Goal: Task Accomplishment & Management: Use online tool/utility

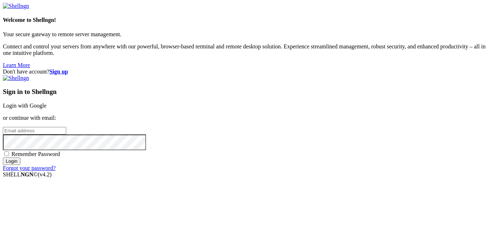
click at [66, 127] on input "email" at bounding box center [34, 131] width 63 height 8
type input "[EMAIL_ADDRESS][DOMAIN_NAME]"
click at [273, 143] on div "Sign in to Shellngn Login with Google or continue with email: la_zfreak@hotmail…" at bounding box center [244, 123] width 483 height 96
click at [60, 151] on span "Remember Password" at bounding box center [35, 154] width 49 height 6
click at [9, 151] on input "Remember Password" at bounding box center [6, 153] width 5 height 5
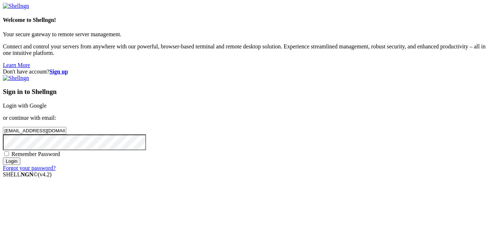
checkbox input "true"
click at [20, 165] on input "Login" at bounding box center [12, 161] width 18 height 8
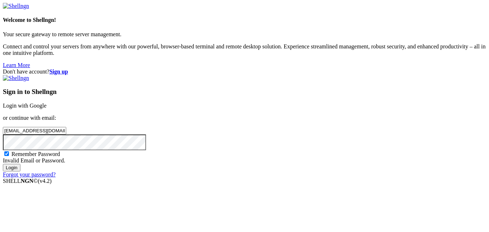
click at [3, 164] on input "Login" at bounding box center [12, 168] width 18 height 8
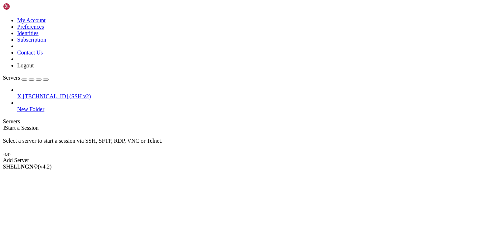
click at [44, 93] on span "[TECHNICAL_ID] (SSH v2)" at bounding box center [57, 96] width 68 height 6
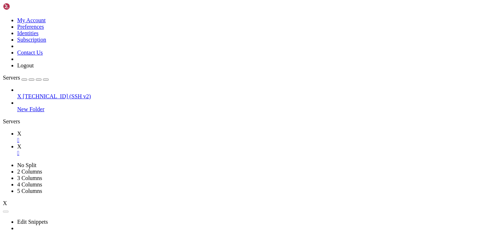
scroll to position [19, 0]
type input "/root/Bloxwatch DB"
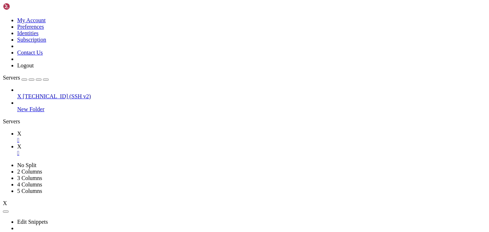
click at [99, 130] on link "X " at bounding box center [251, 136] width 469 height 13
click at [119, 143] on link "X " at bounding box center [251, 149] width 469 height 13
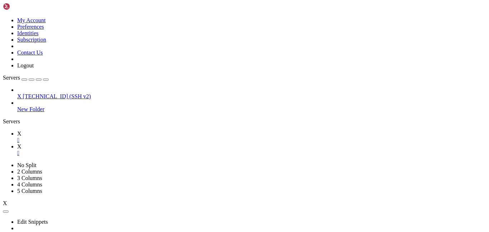
click at [138, 150] on div "" at bounding box center [251, 153] width 469 height 6
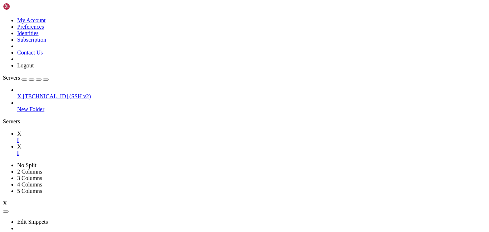
scroll to position [42, 0]
type input "/root/Bloxwatch DB"
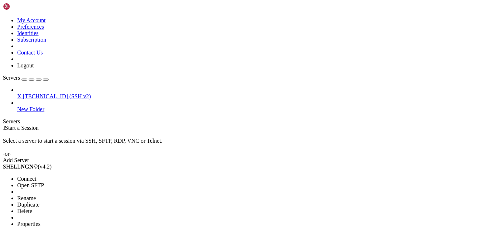
click at [44, 182] on span "Open SFTP" at bounding box center [30, 185] width 27 height 6
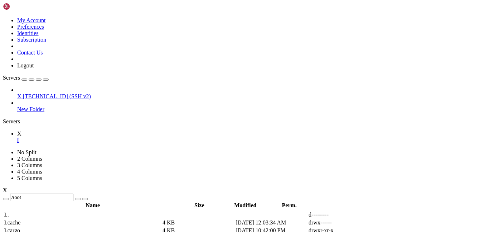
type input "/root/Bloxwatch DB"
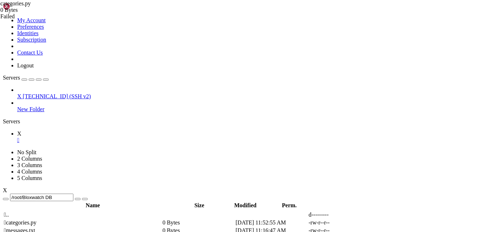
click at [162, 227] on td " messages.txt" at bounding box center [83, 230] width 158 height 7
